Goal: Check status: Check status

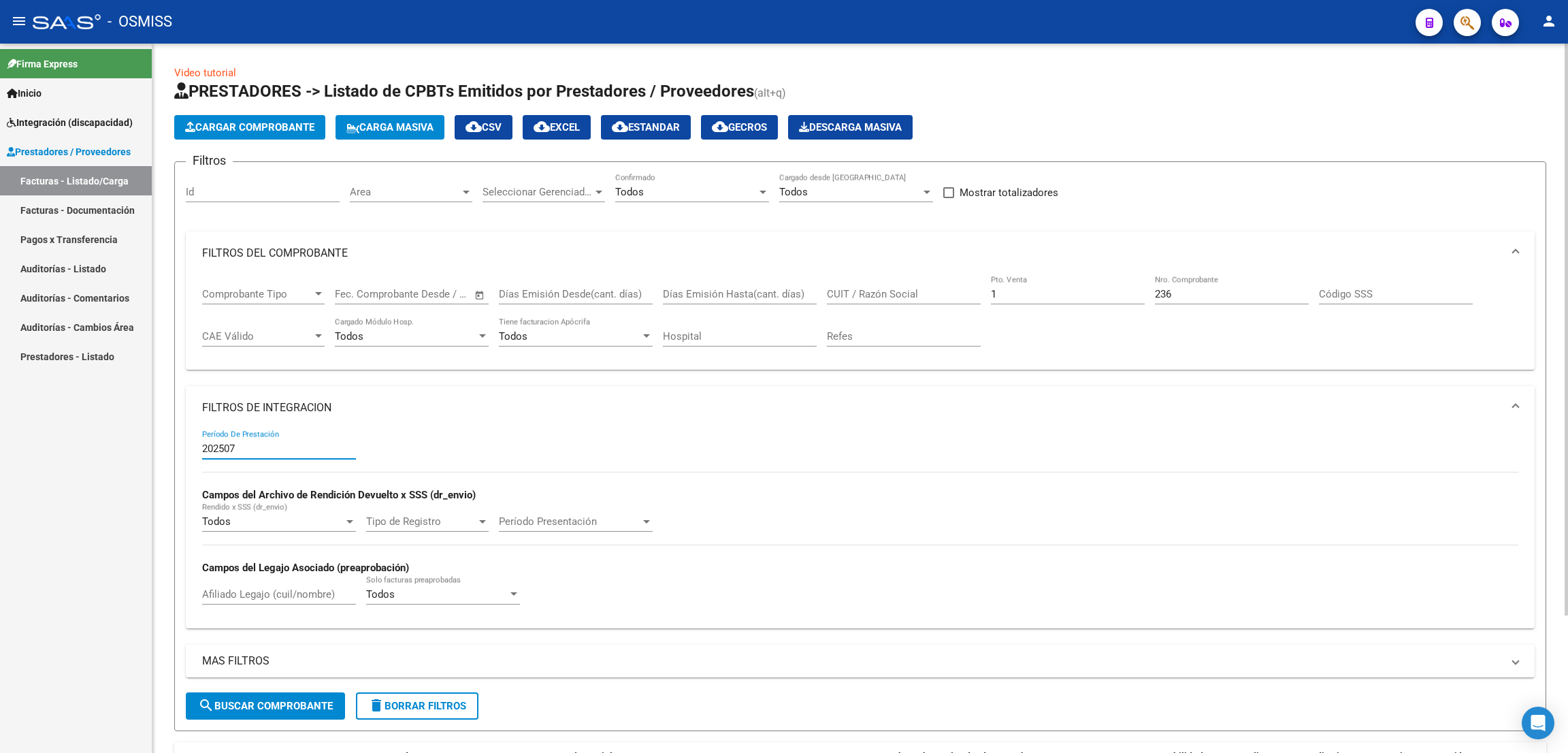
scroll to position [170, 0]
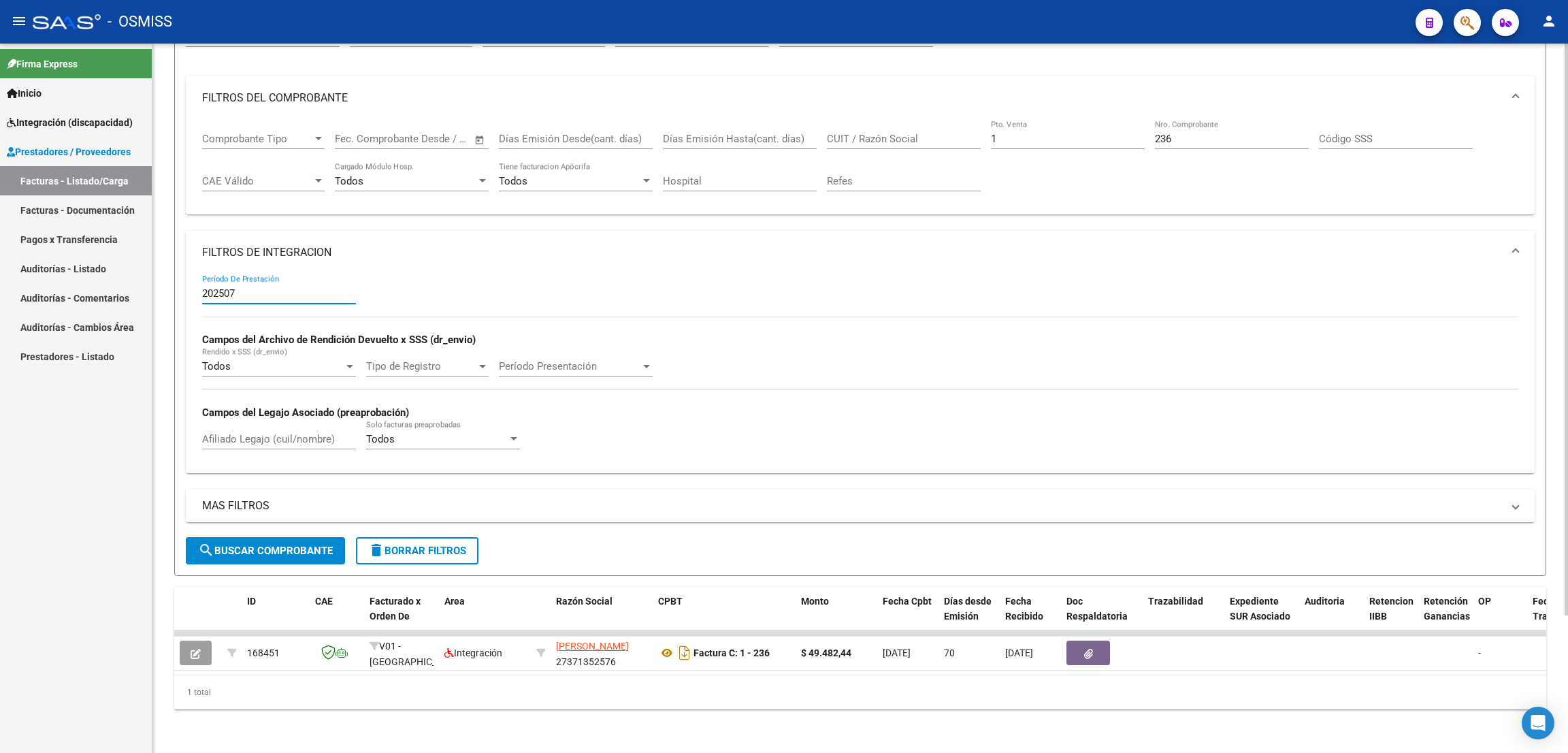
click at [1181, 132] on input "236" at bounding box center [1231, 138] width 153 height 12
type input "2"
click at [1065, 120] on div "1 Pto. Venta" at bounding box center [1067, 134] width 153 height 30
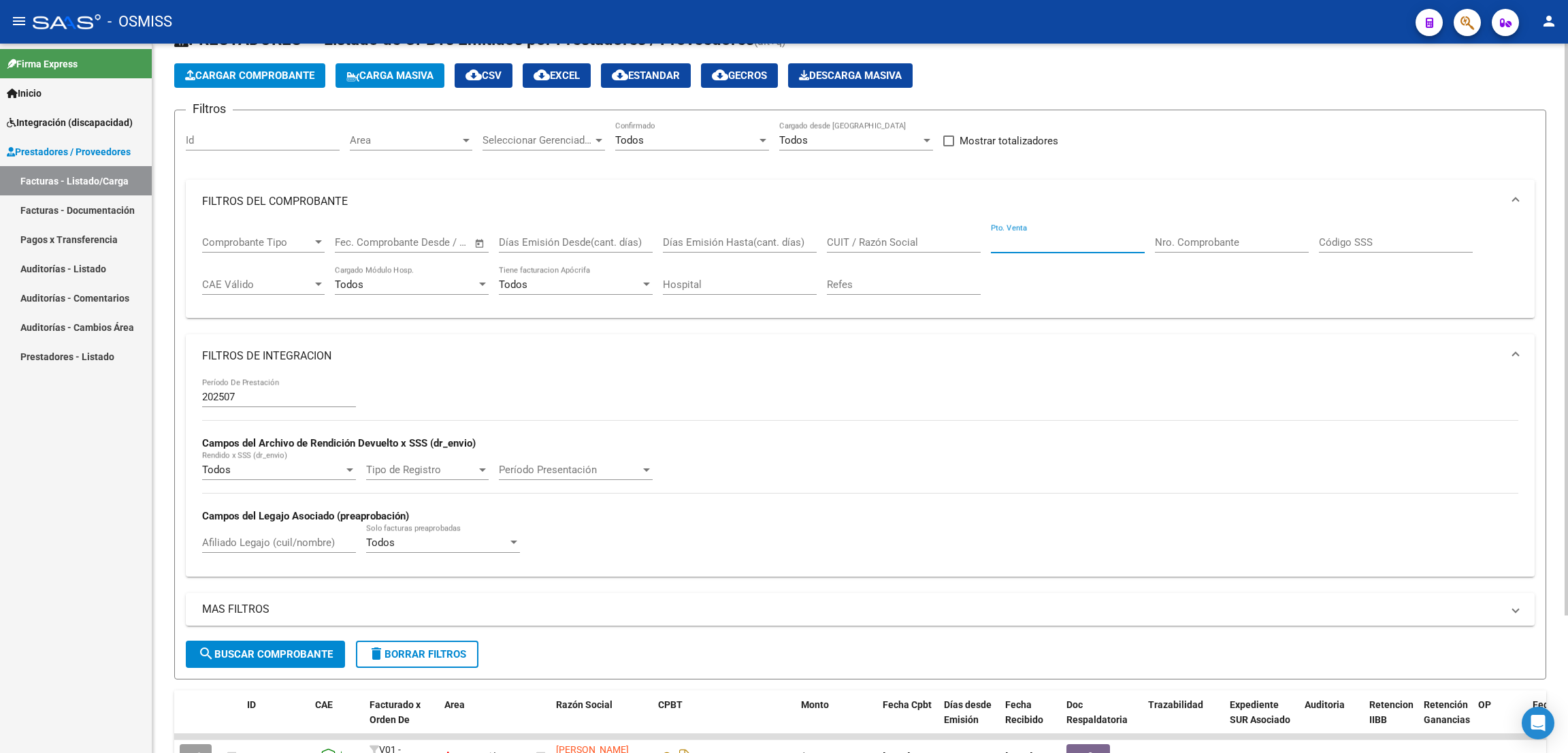
scroll to position [0, 0]
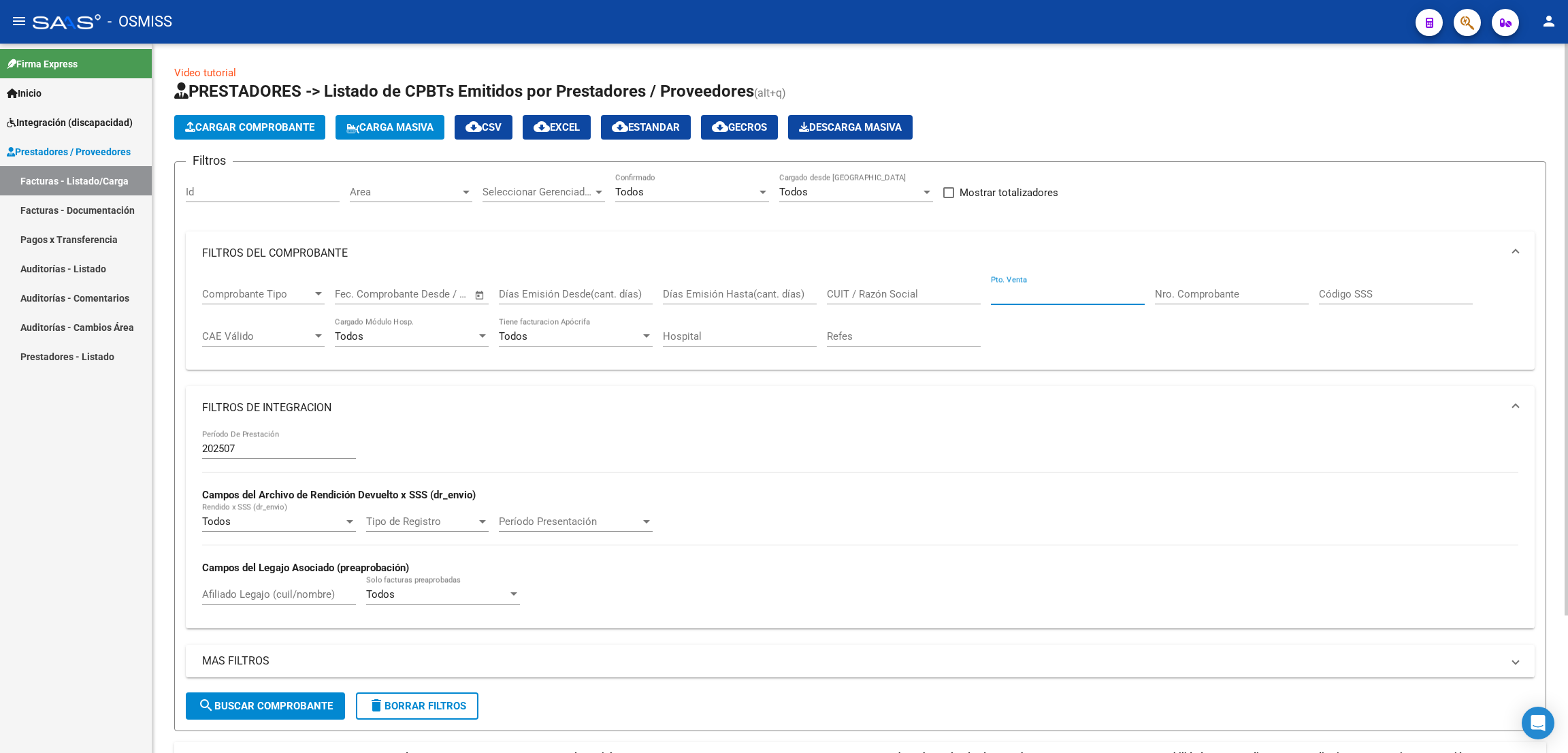
click at [914, 299] on div "CUIT / Razón Social" at bounding box center [903, 289] width 153 height 30
paste input "30712074015"
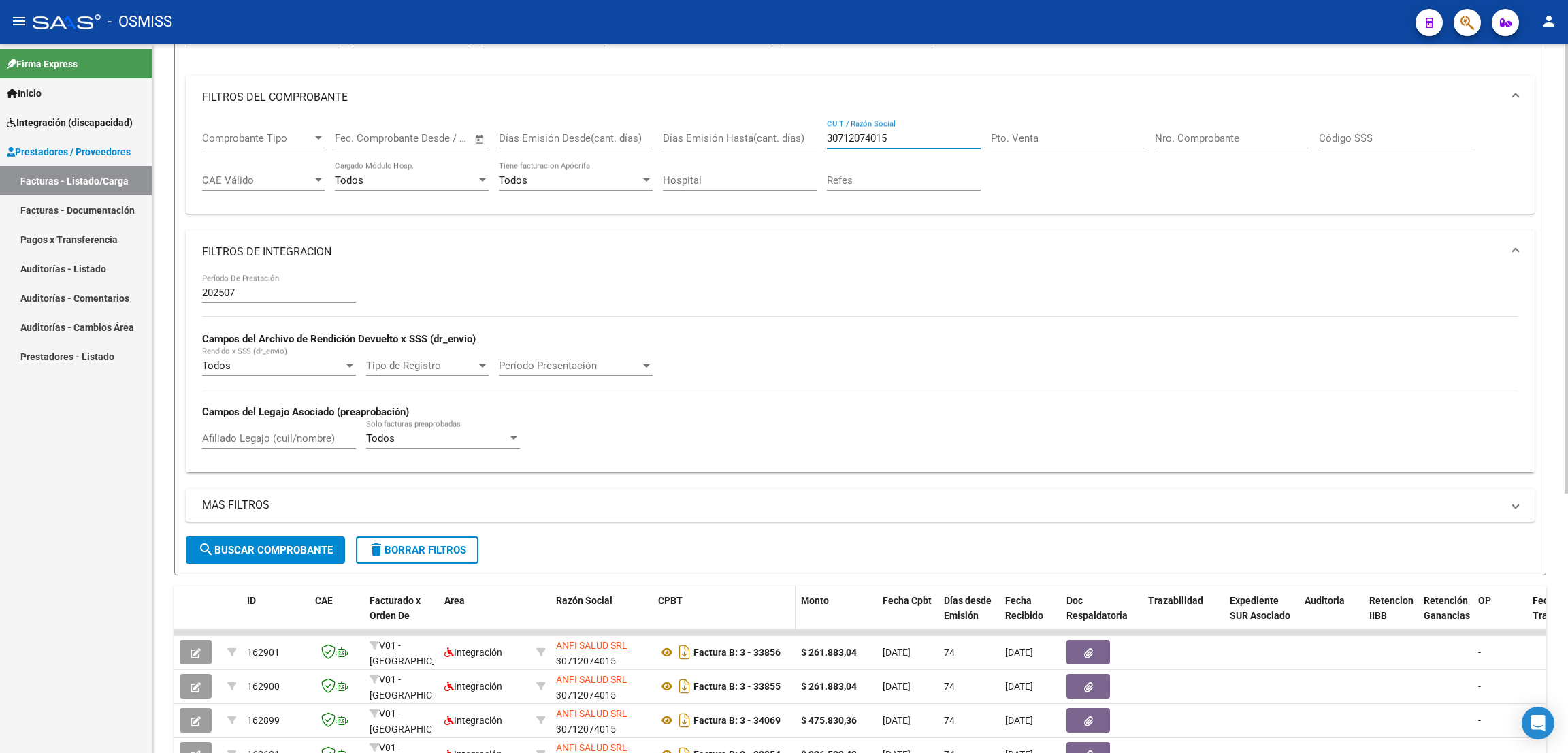
scroll to position [204, 0]
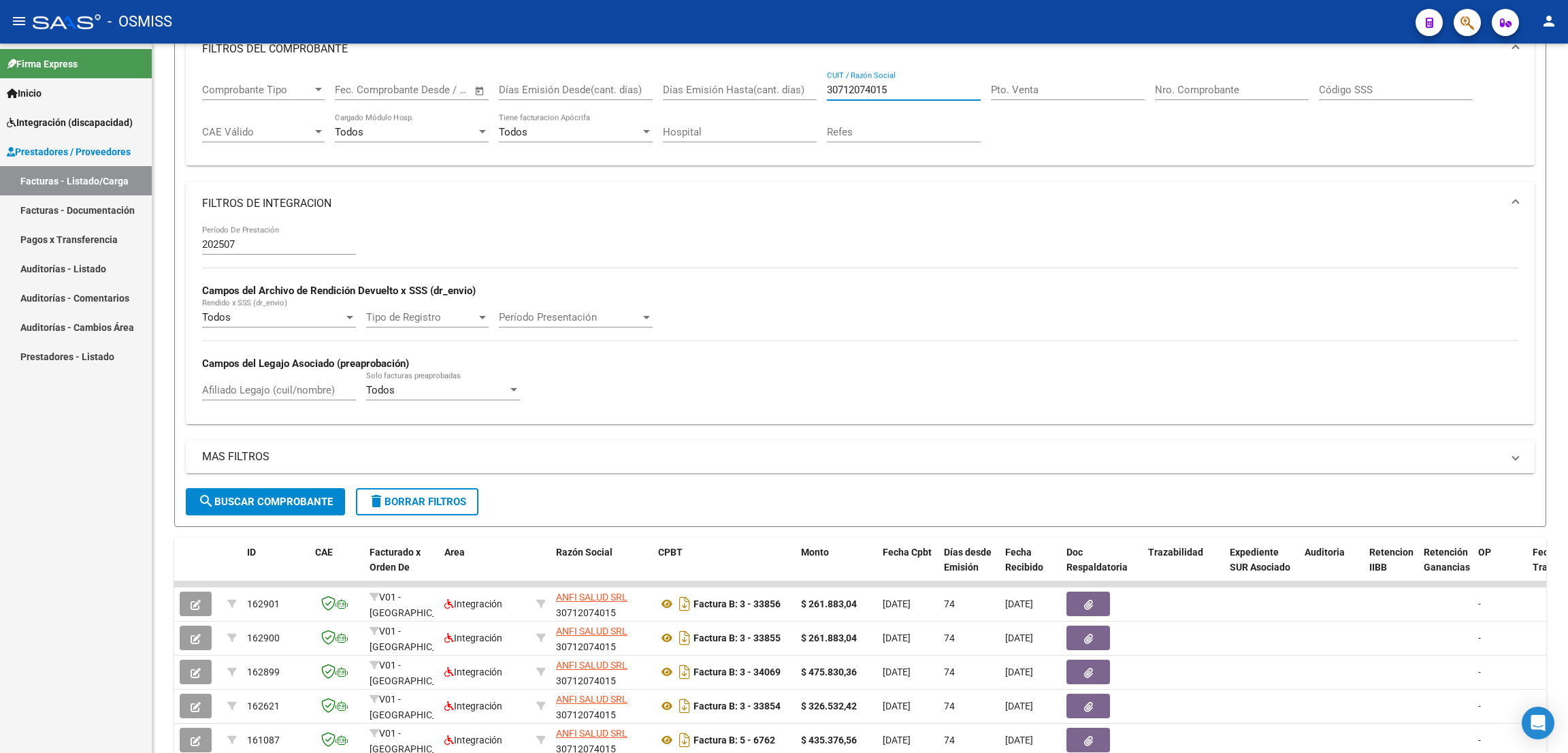
type input "30712074015"
click at [256, 389] on input "Afiliado Legajo (cuil/nombre)" at bounding box center [278, 390] width 153 height 12
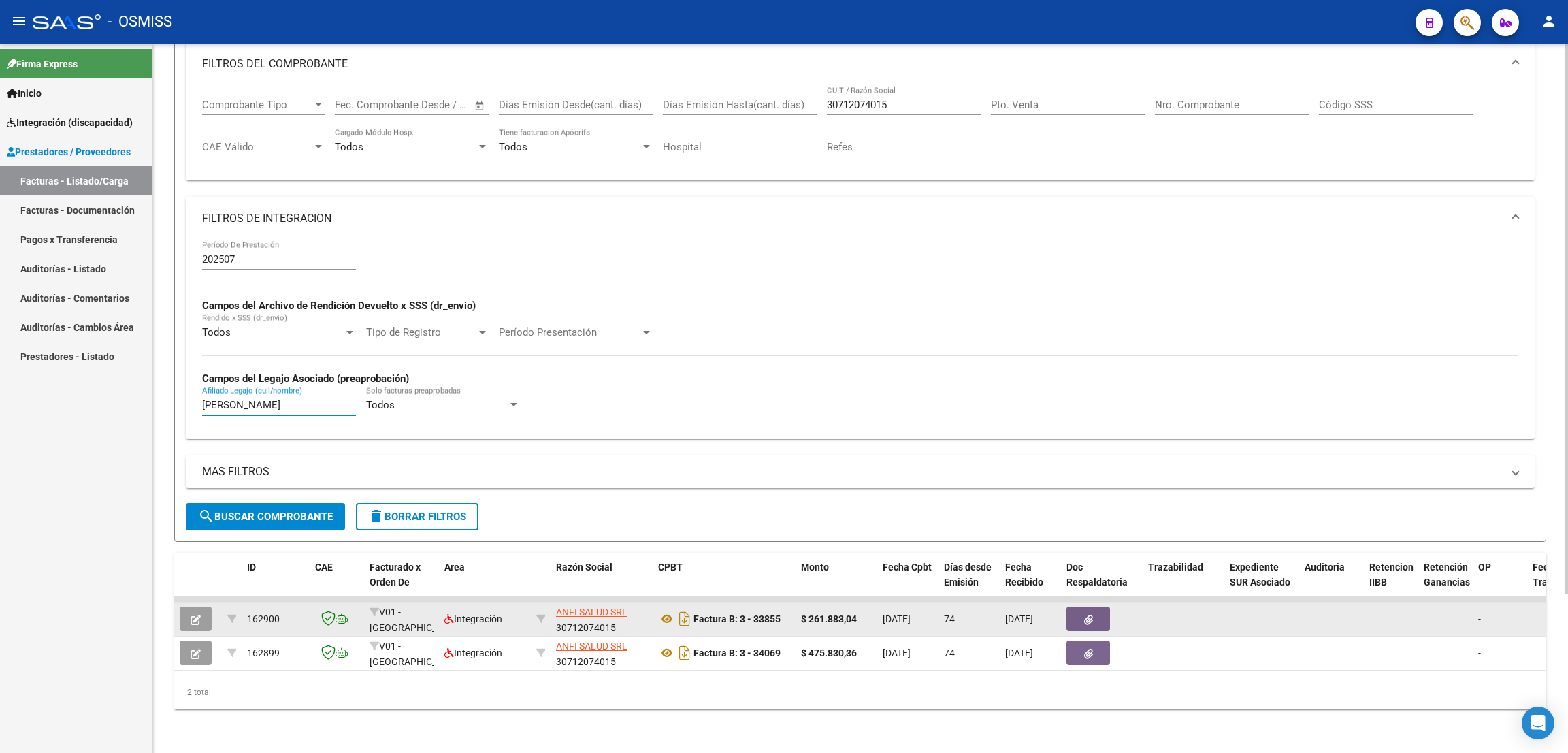
type input "[PERSON_NAME]"
click at [192, 615] on icon "button" at bounding box center [196, 620] width 10 height 10
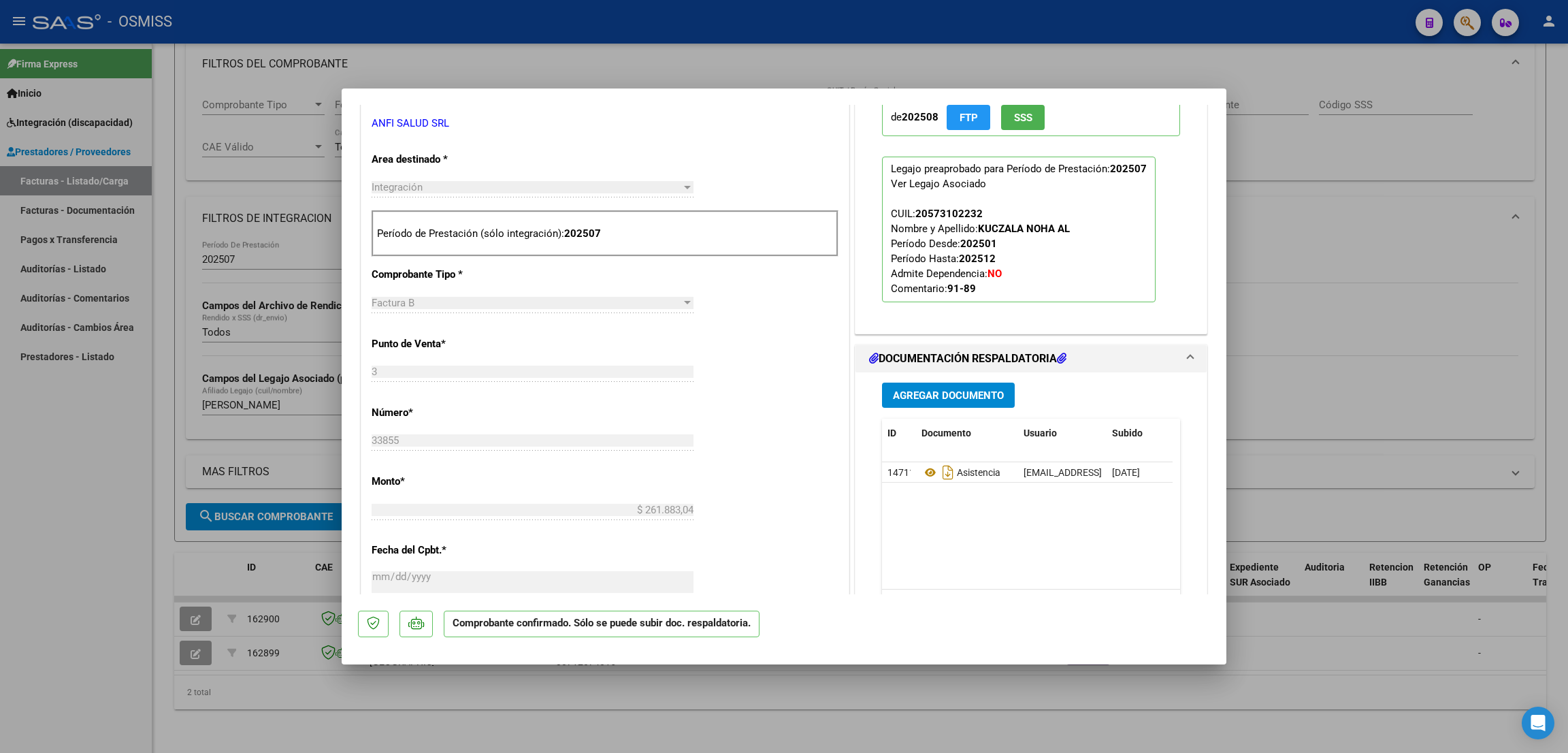
scroll to position [611, 0]
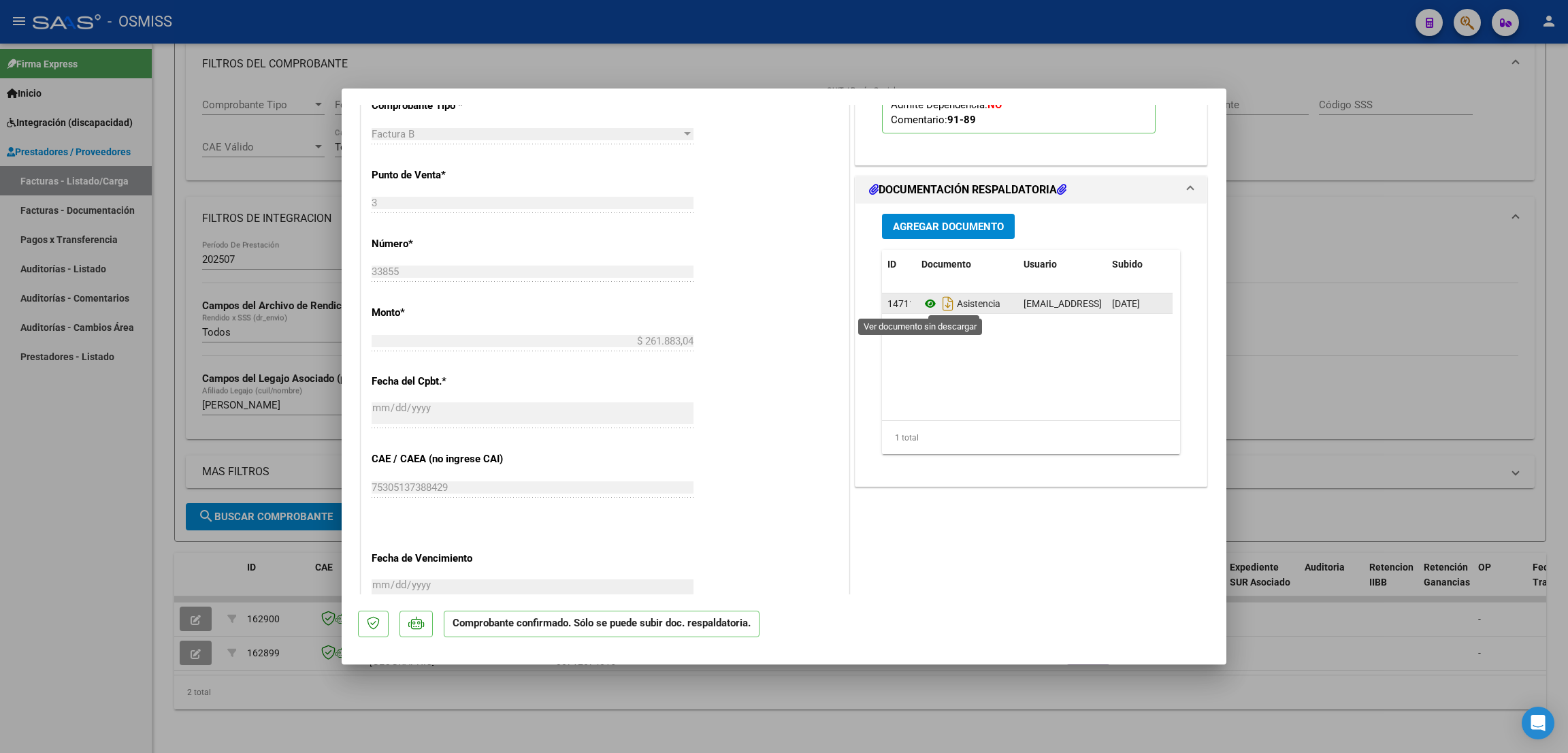
click at [924, 304] on icon at bounding box center [930, 303] width 18 height 16
